Goal: Use online tool/utility: Utilize a website feature to perform a specific function

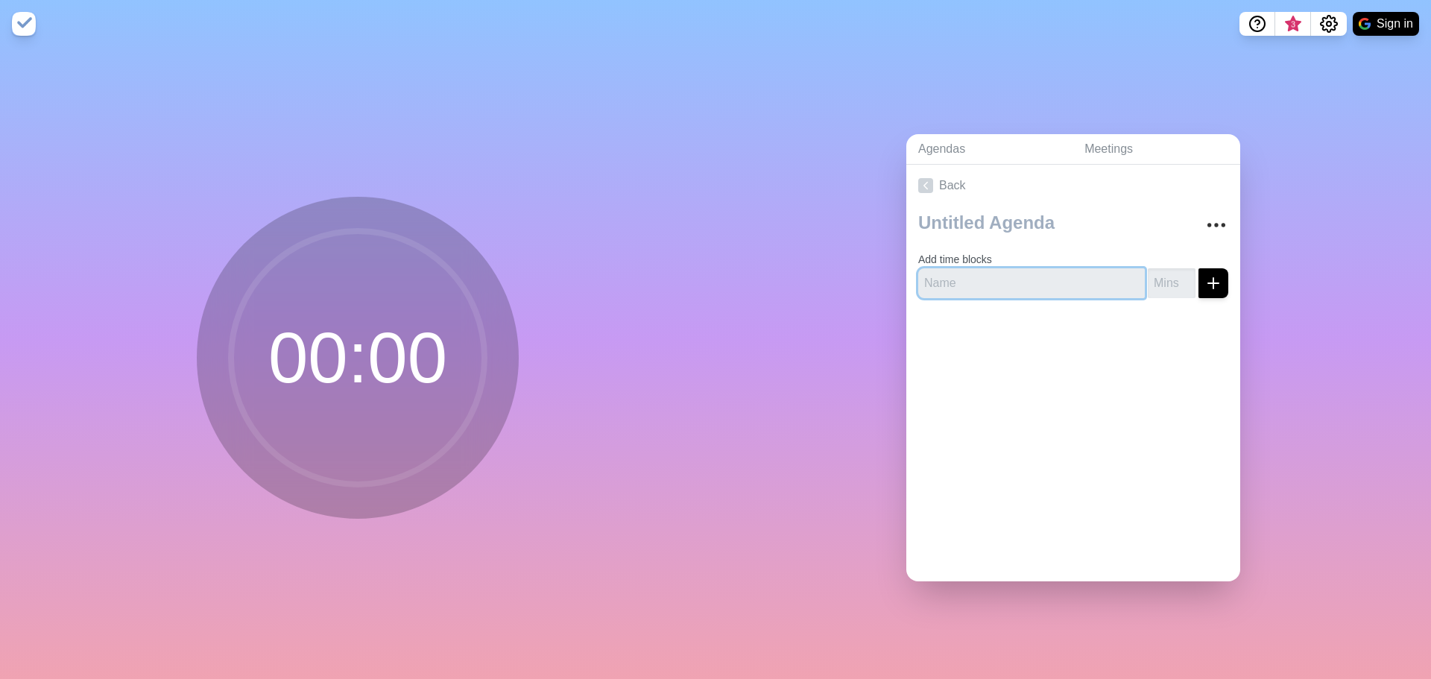
drag, startPoint x: 974, startPoint y: 280, endPoint x: 979, endPoint y: 307, distance: 27.3
click at [974, 281] on input "text" at bounding box center [1031, 283] width 227 height 30
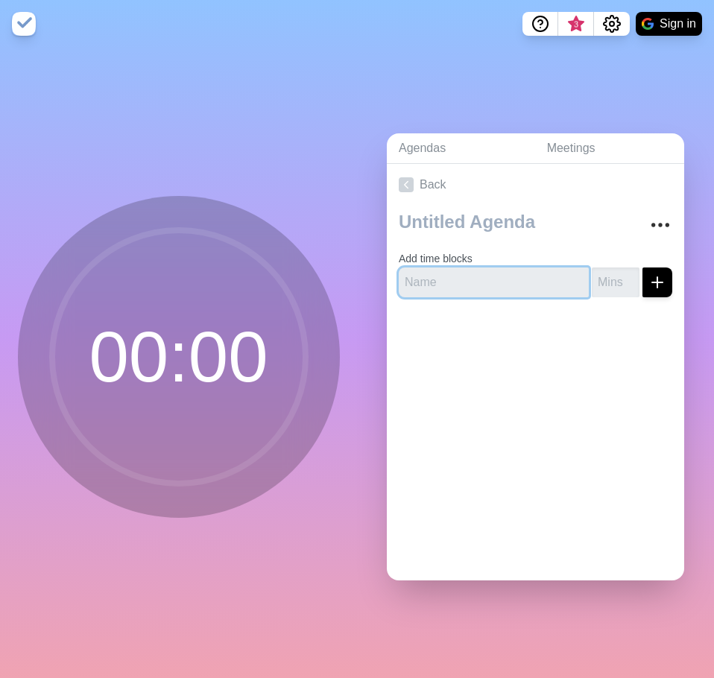
click at [429, 278] on input "text" at bounding box center [494, 283] width 190 height 30
type input "Resource"
click at [597, 273] on input "number" at bounding box center [616, 283] width 48 height 30
type input "45"
click at [648, 276] on icon "submit" at bounding box center [657, 283] width 18 height 18
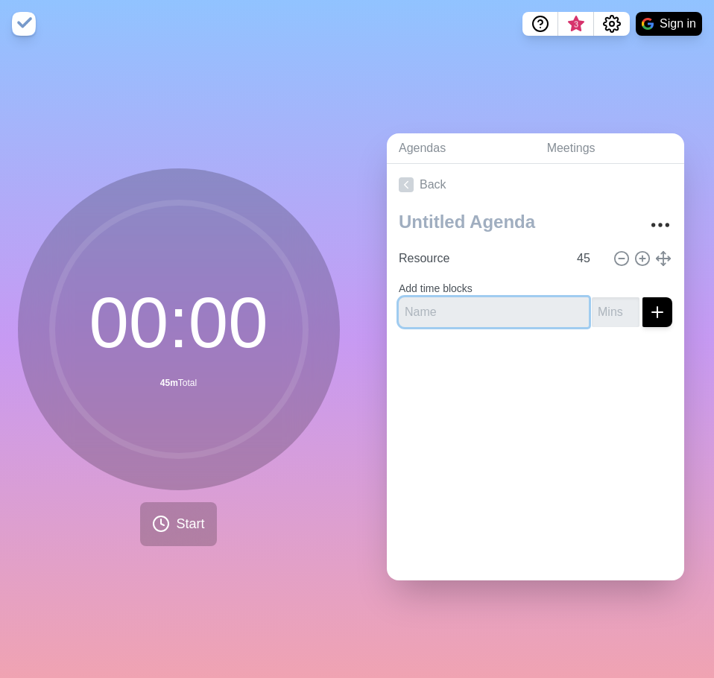
click at [429, 302] on input "text" at bounding box center [494, 312] width 190 height 30
type input "Break"
click at [592, 305] on input "number" at bounding box center [616, 312] width 48 height 30
type input "1"
type input "30"
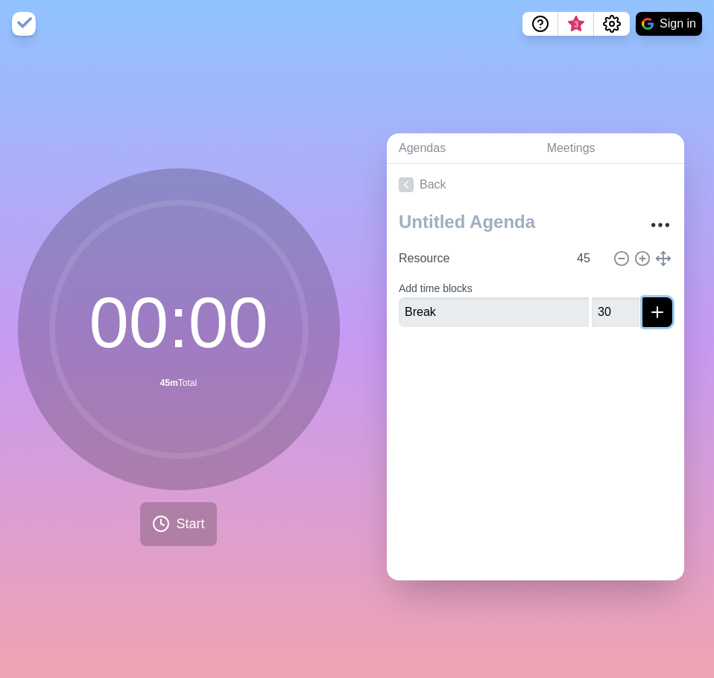
click at [648, 307] on icon "submit" at bounding box center [657, 312] width 18 height 18
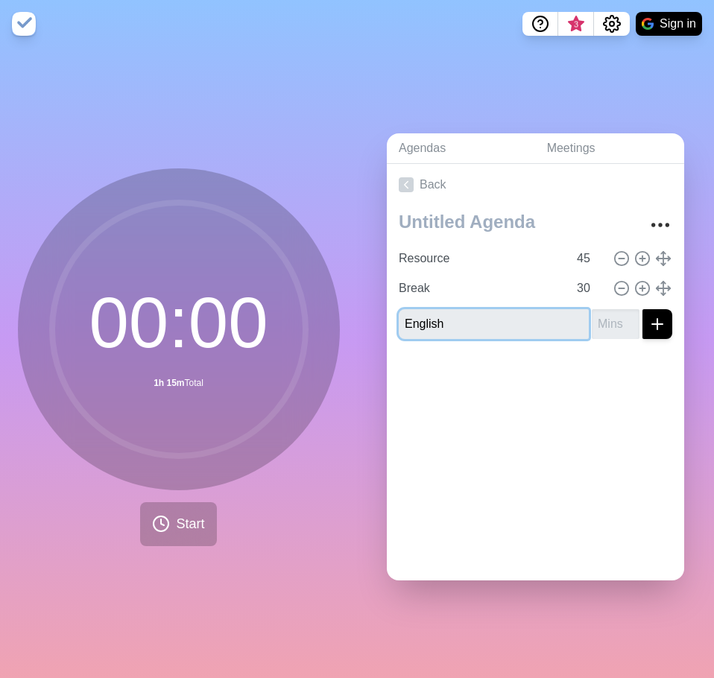
type input "English"
click at [598, 323] on input "number" at bounding box center [616, 324] width 48 height 30
type input "45"
click at [648, 322] on icon "submit" at bounding box center [657, 324] width 18 height 18
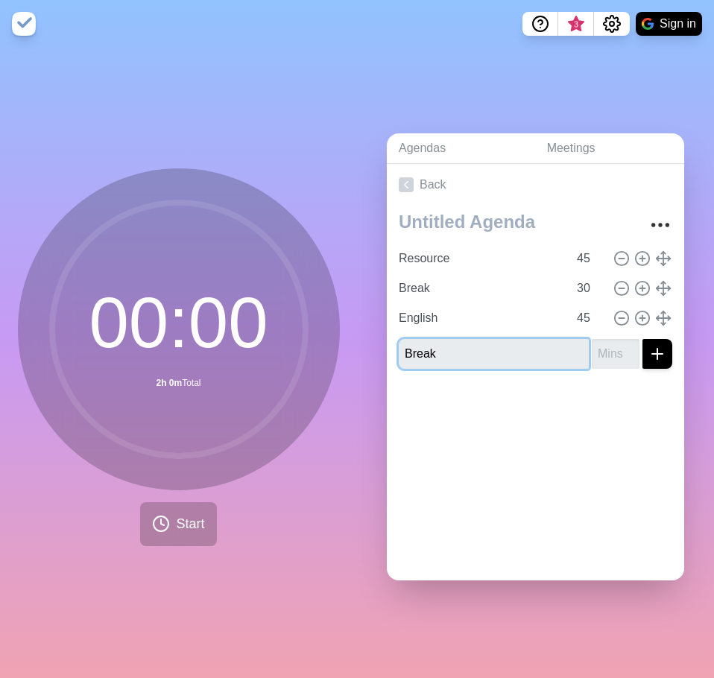
type input "Break"
click at [592, 352] on input "number" at bounding box center [616, 354] width 48 height 30
type input "15"
click at [648, 345] on icon "submit" at bounding box center [657, 354] width 18 height 18
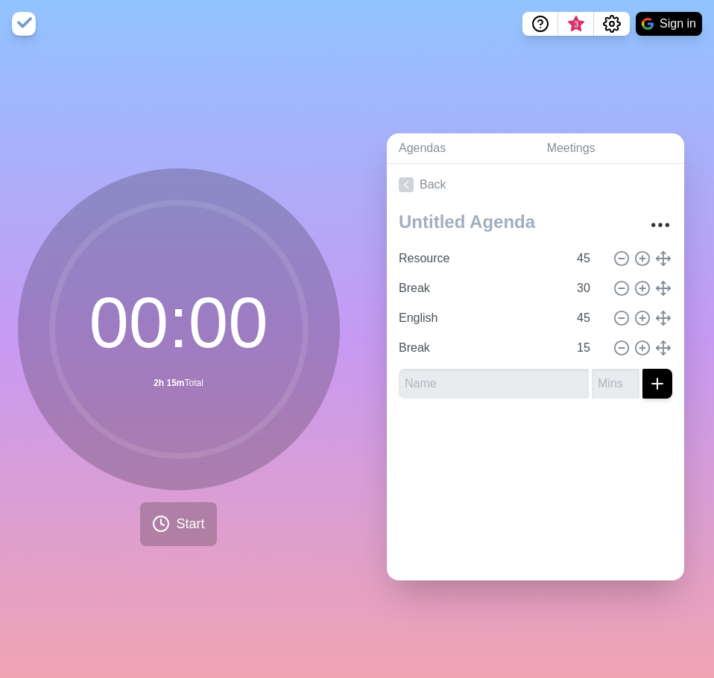
click at [508, 478] on div "Back Resource 45 Break 30 English 45 Break 15" at bounding box center [535, 372] width 297 height 417
click at [180, 506] on button "Start" at bounding box center [178, 524] width 76 height 44
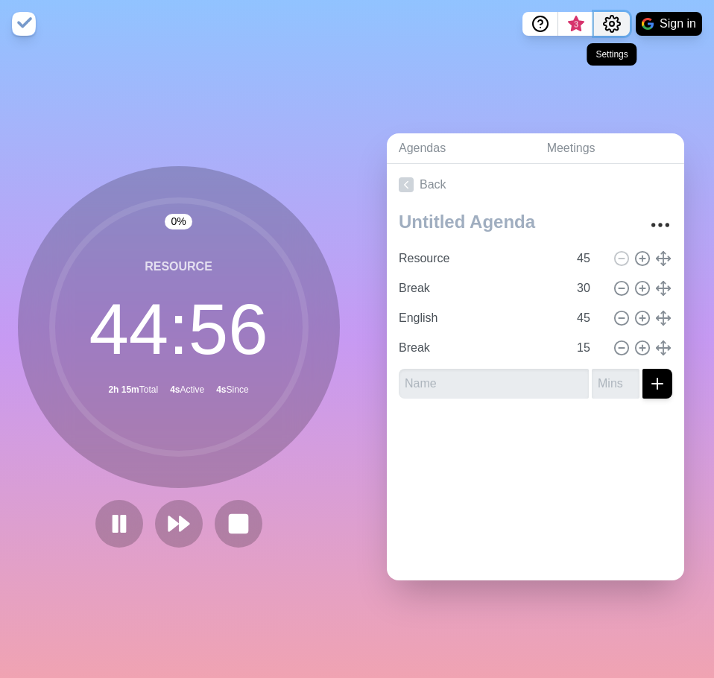
click at [613, 28] on icon "Settings" at bounding box center [612, 24] width 18 height 18
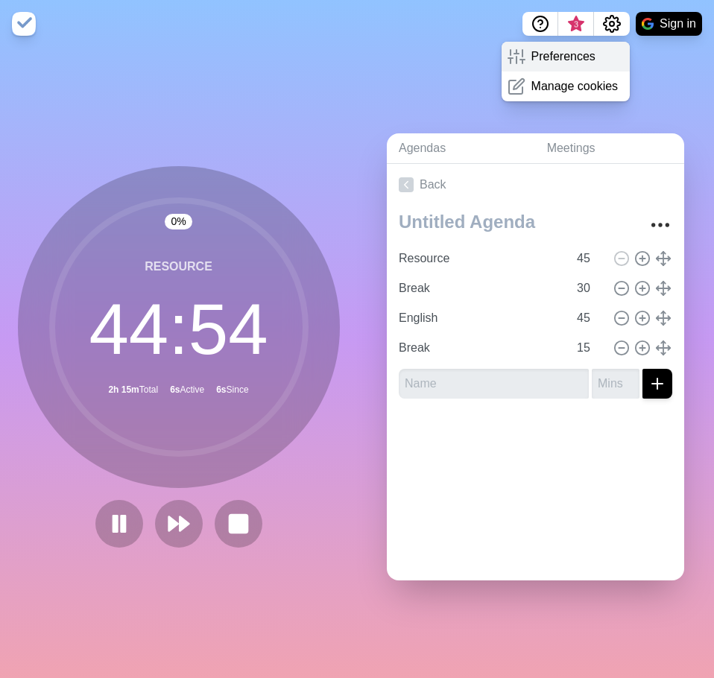
click at [553, 61] on p "Preferences" at bounding box center [563, 57] width 64 height 18
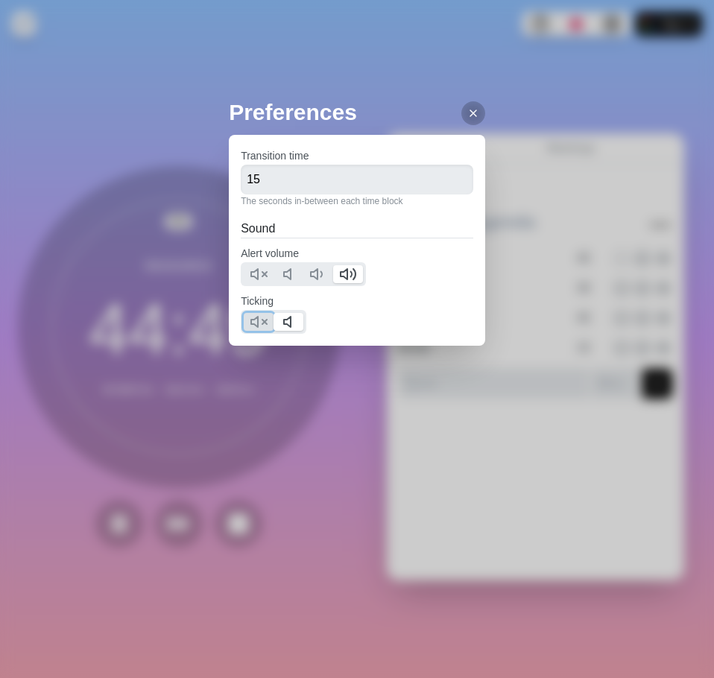
click at [256, 326] on polygon at bounding box center [254, 322] width 7 height 10
click at [296, 322] on icon at bounding box center [291, 322] width 18 height 18
click at [467, 112] on icon at bounding box center [473, 113] width 12 height 12
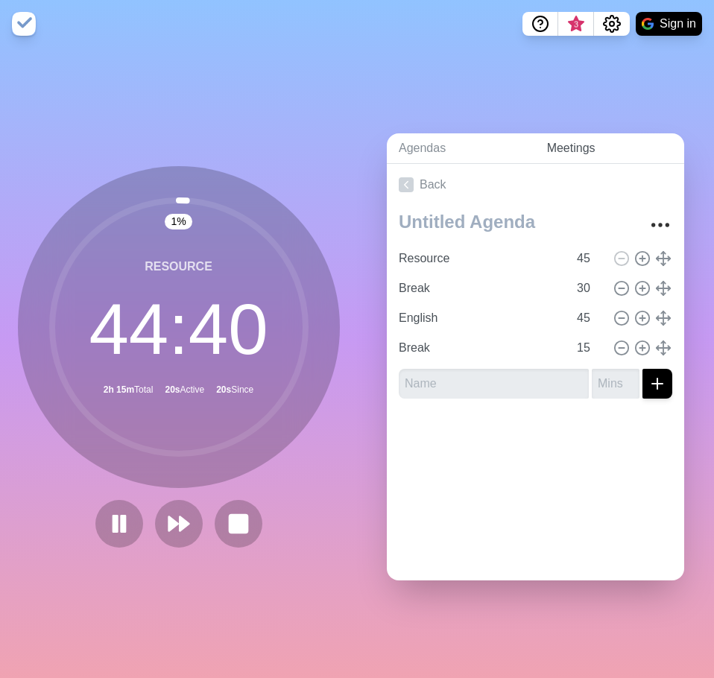
click at [557, 142] on link "Meetings" at bounding box center [609, 148] width 149 height 31
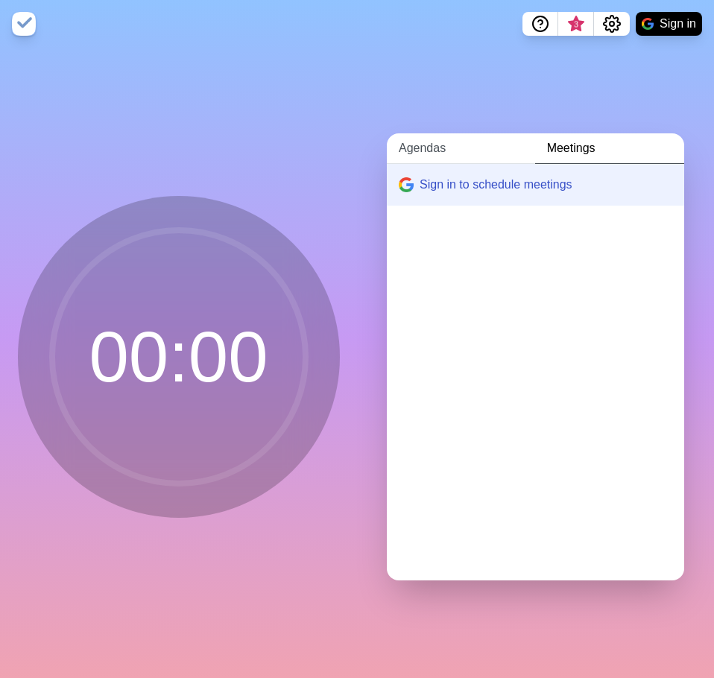
click at [428, 141] on link "Agendas" at bounding box center [461, 148] width 148 height 31
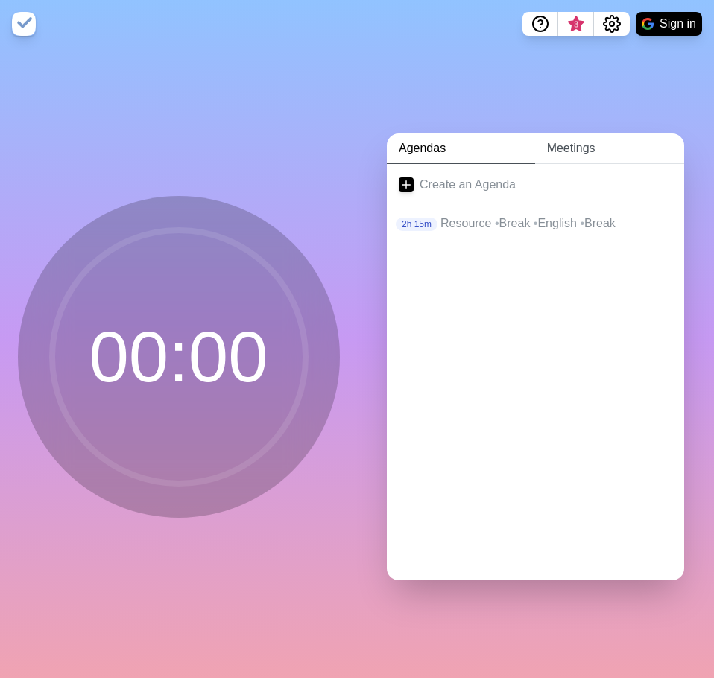
click at [563, 139] on link "Meetings" at bounding box center [609, 148] width 149 height 31
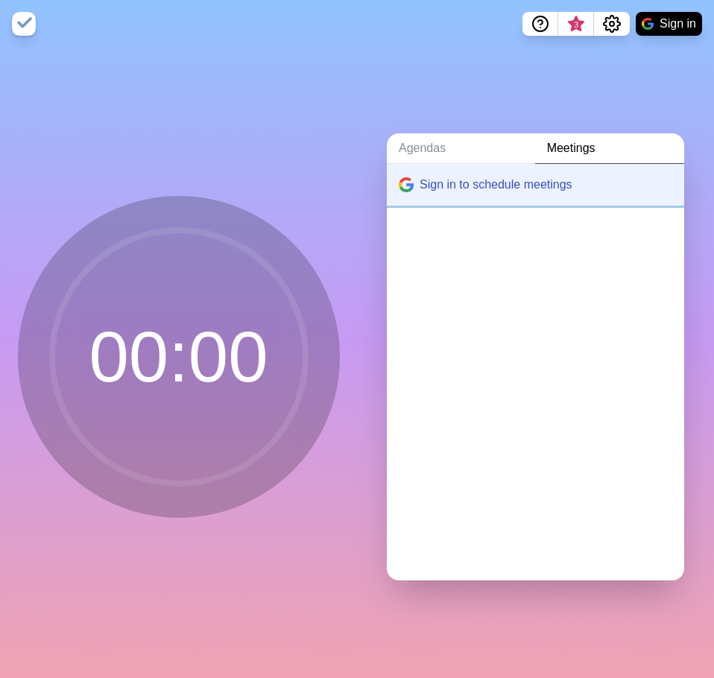
click at [517, 180] on button "Sign in to schedule meetings" at bounding box center [535, 185] width 297 height 42
